Goal: Communication & Community: Ask a question

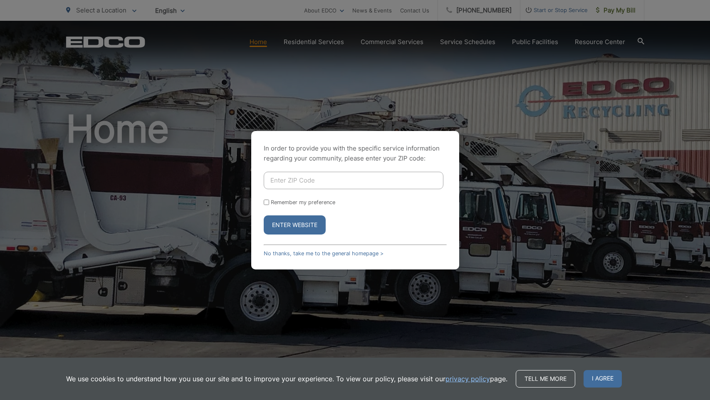
click at [295, 185] on input "Enter ZIP Code" at bounding box center [354, 180] width 180 height 17
type input "92078"
click at [328, 200] on label "Remember my preference" at bounding box center [303, 202] width 64 height 6
click at [269, 200] on input "Remember my preference" at bounding box center [266, 202] width 5 height 5
checkbox input "true"
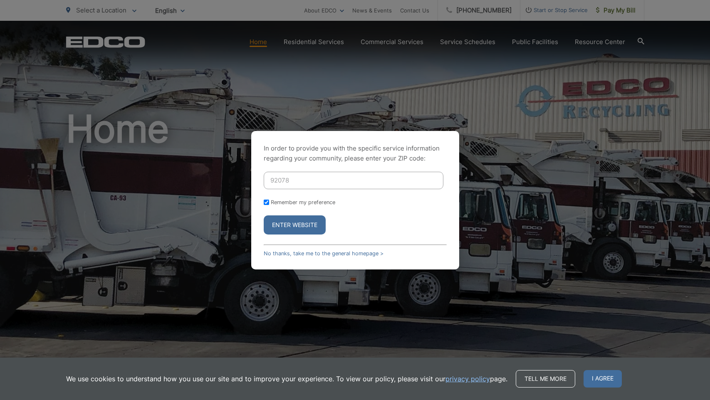
click at [301, 231] on button "Enter Website" at bounding box center [295, 225] width 62 height 19
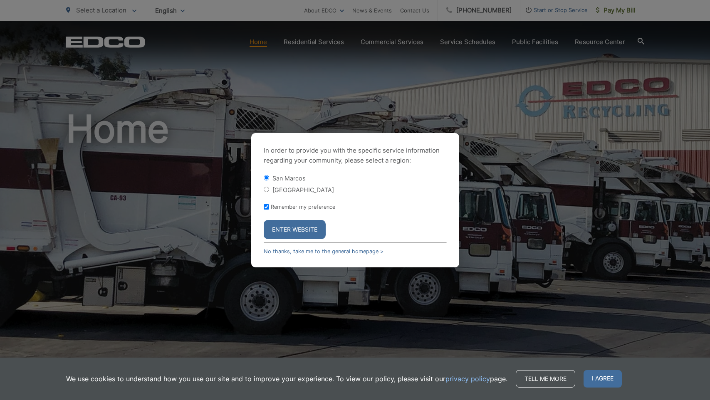
click at [291, 228] on button "Enter Website" at bounding box center [295, 229] width 62 height 19
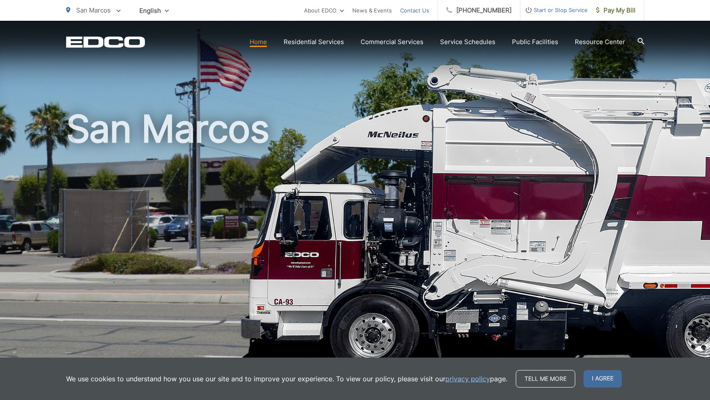
click at [427, 9] on link "Contact Us" at bounding box center [414, 10] width 29 height 10
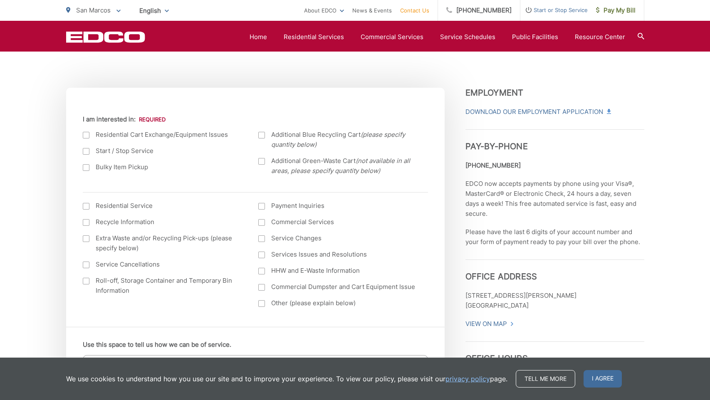
scroll to position [213, 0]
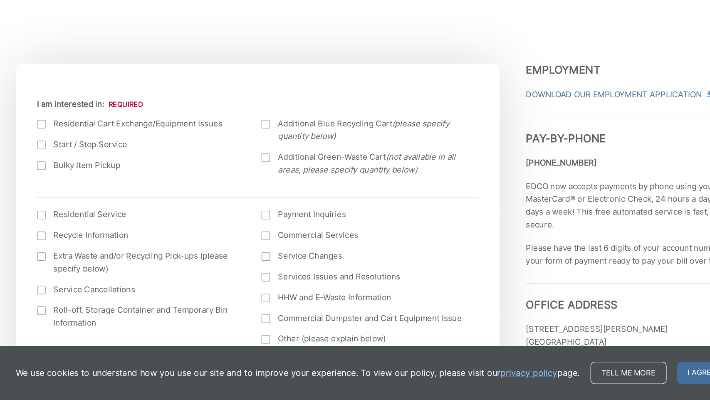
click at [83, 181] on div at bounding box center [86, 184] width 7 height 7
click at [0, 0] on input "I am interested in:" at bounding box center [0, 0] width 0 height 0
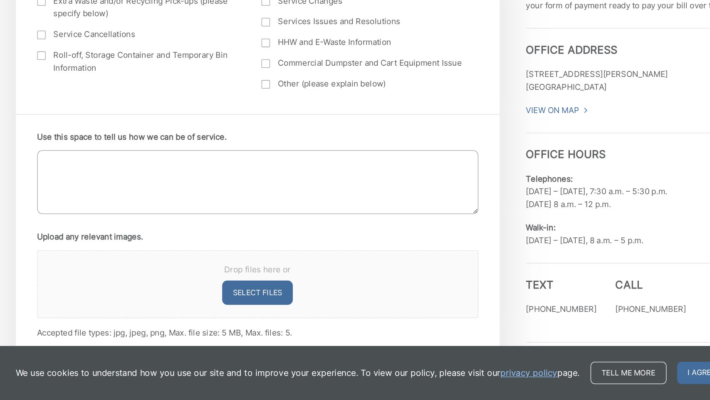
scroll to position [415, 0]
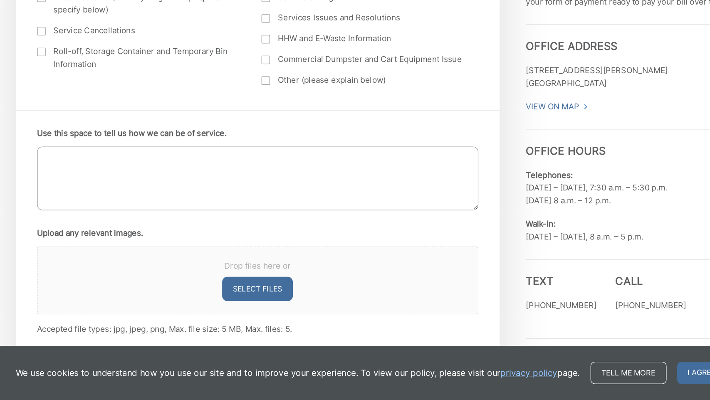
click at [125, 202] on textarea "Use this space to tell us how we can be of service." at bounding box center [255, 227] width 345 height 50
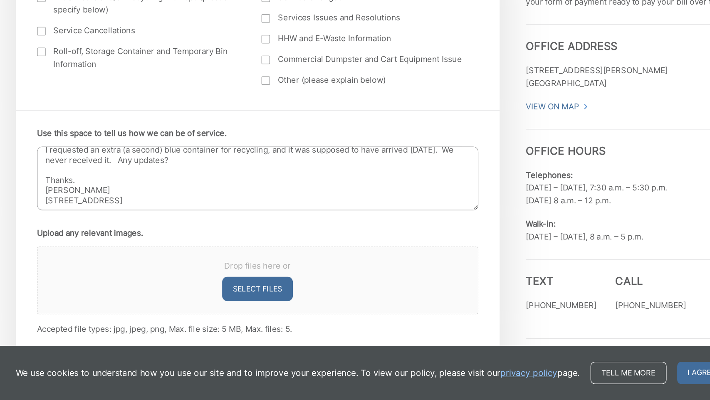
scroll to position [33, 0]
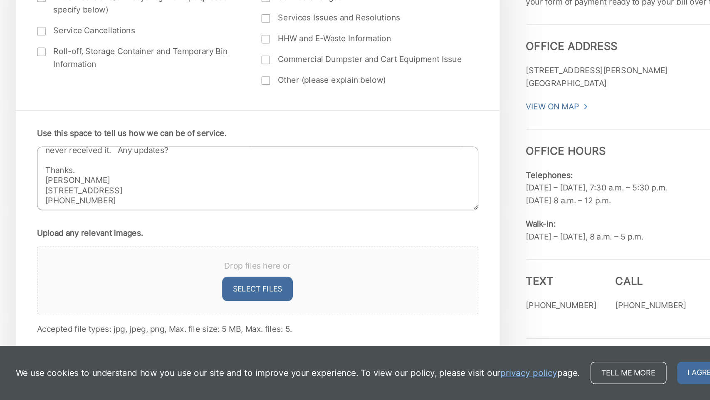
click at [89, 202] on textarea "Hello - I requested an extra (a second) blue container for recycling, and it wa…" at bounding box center [255, 227] width 345 height 50
paste textarea "25-30164816"
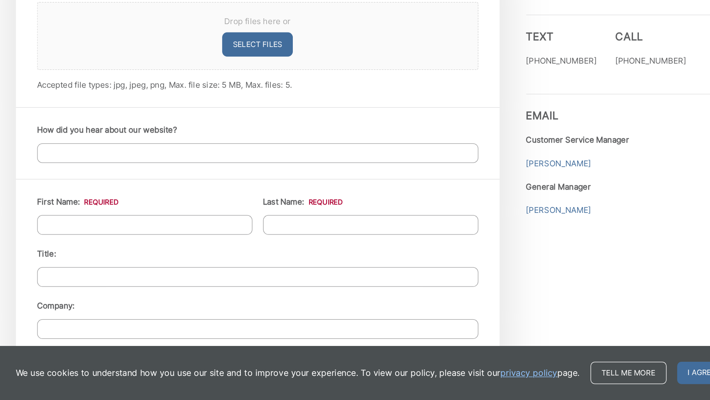
scroll to position [610, 0]
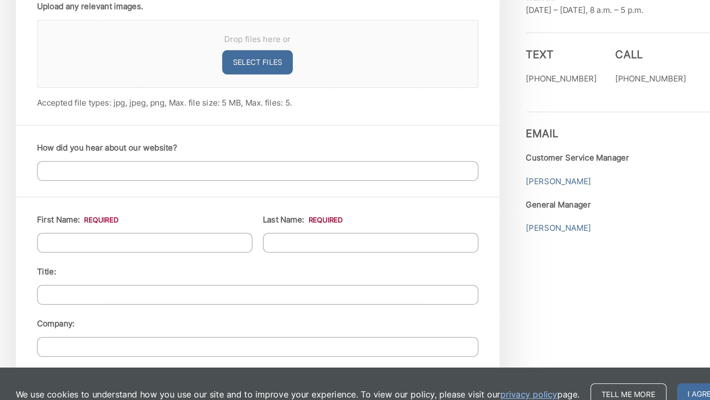
type textarea "Hello - I requested an extra (a second) blue container for recycling, and it wa…"
type input "S"
type input "D"
type input "[PERSON_NAME]"
type input "Orringer"
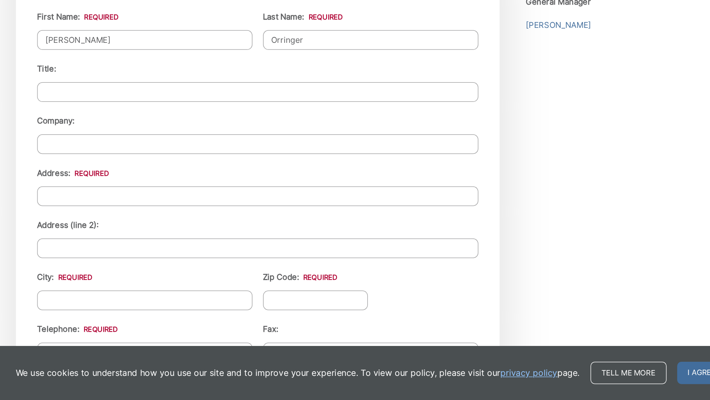
scroll to position [756, 0]
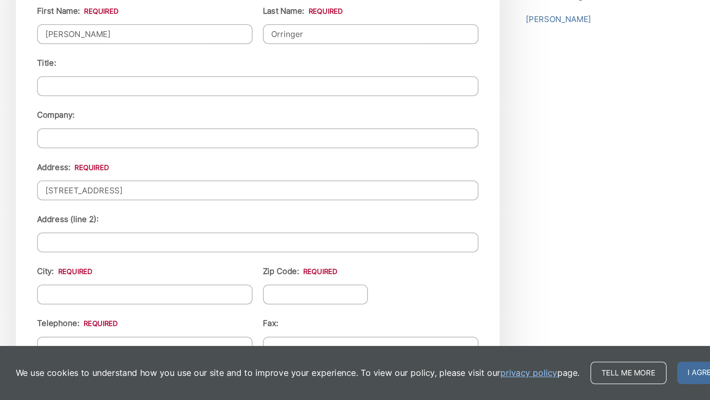
type input "[STREET_ADDRESS]"
type input "San Marcos"
type input "92078"
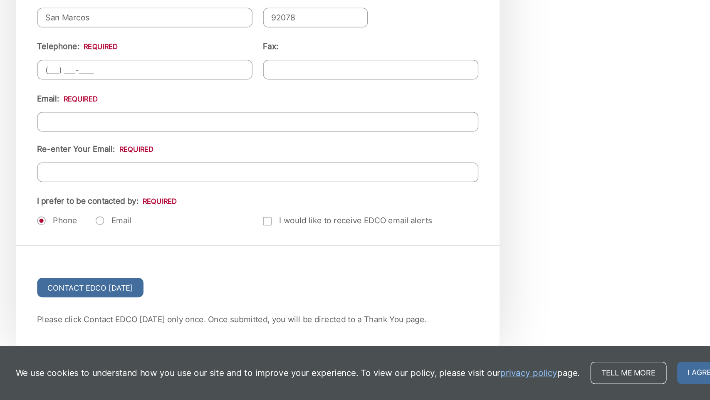
scroll to position [973, 0]
type input "[PHONE_NUMBER]"
type input "(___) ___-____"
type input "[PERSON_NAME][EMAIL_ADDRESS][PERSON_NAME][DOMAIN_NAME]"
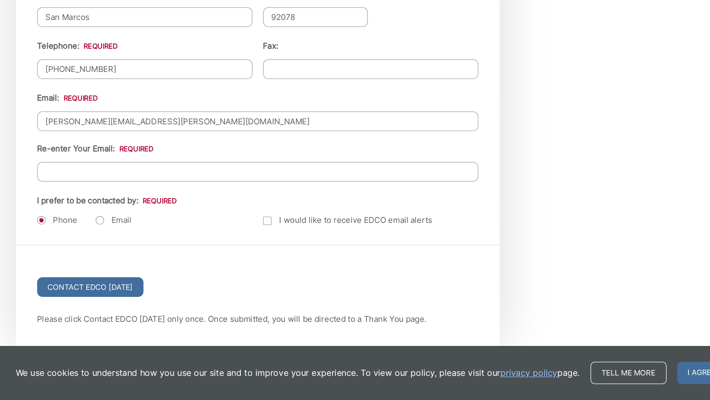
type input "[PERSON_NAME][EMAIL_ADDRESS][PERSON_NAME][DOMAIN_NAME]"
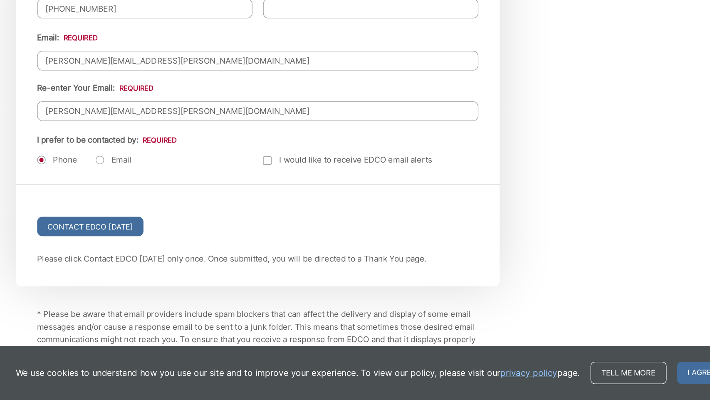
scroll to position [1022, 0]
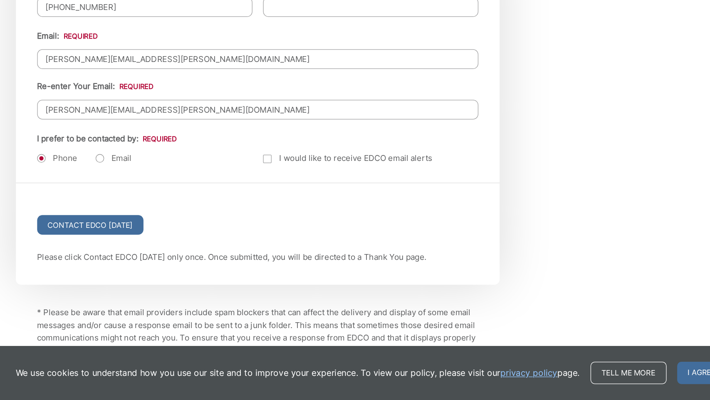
click at [129, 207] on label "Email" at bounding box center [143, 211] width 28 height 8
radio input "true"
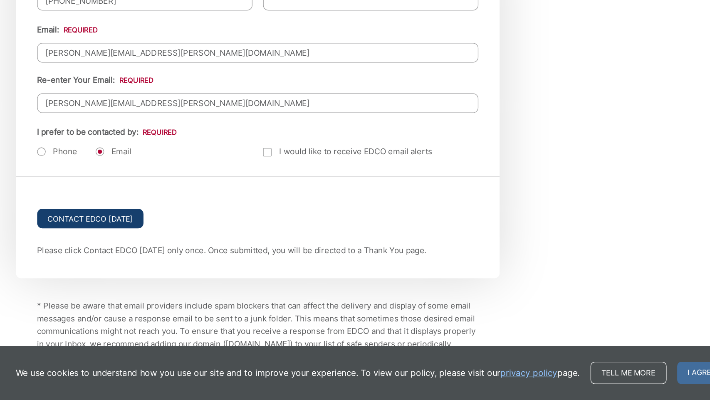
click at [98, 250] on input "Contact EDCO [DATE]" at bounding box center [124, 257] width 83 height 15
